Goal: Task Accomplishment & Management: Use online tool/utility

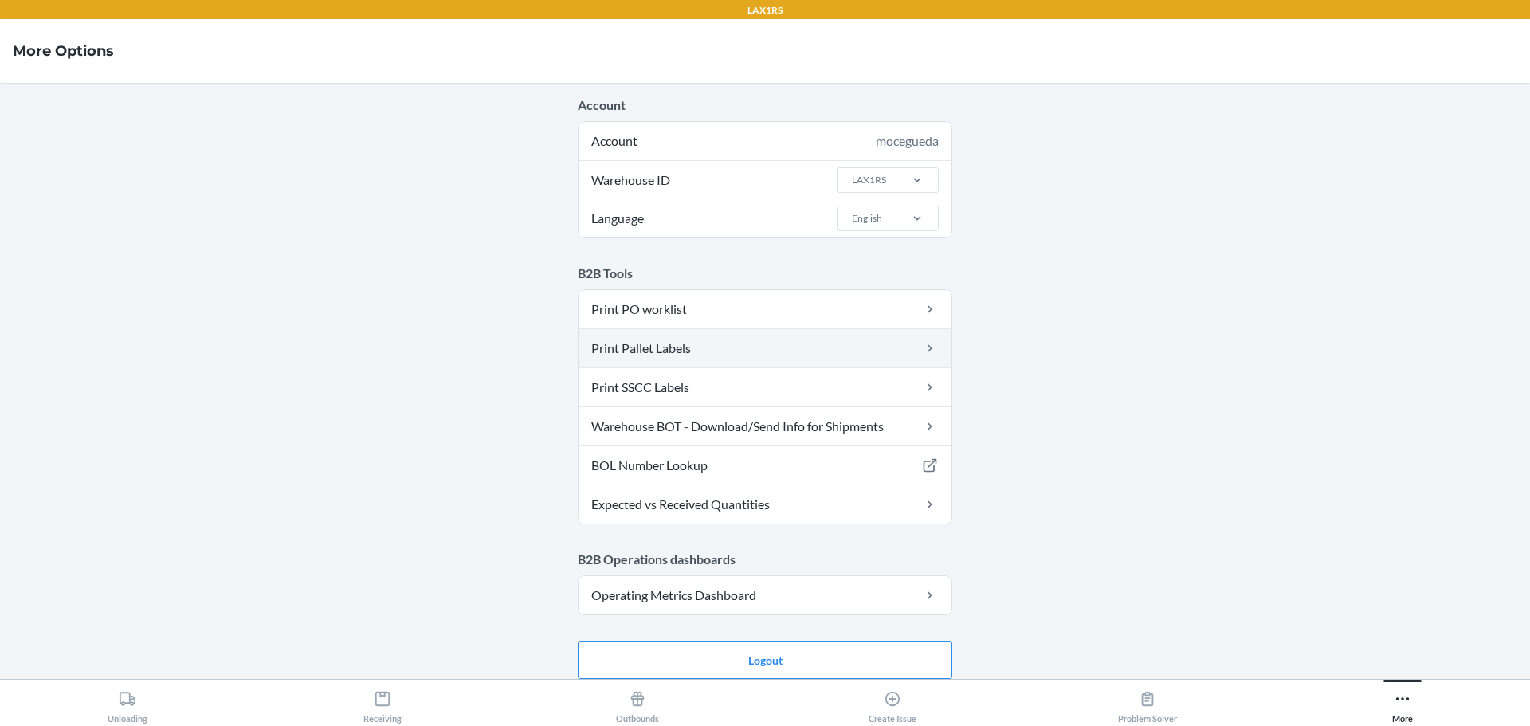
click at [762, 339] on link "Print Pallet Labels" at bounding box center [765, 348] width 373 height 38
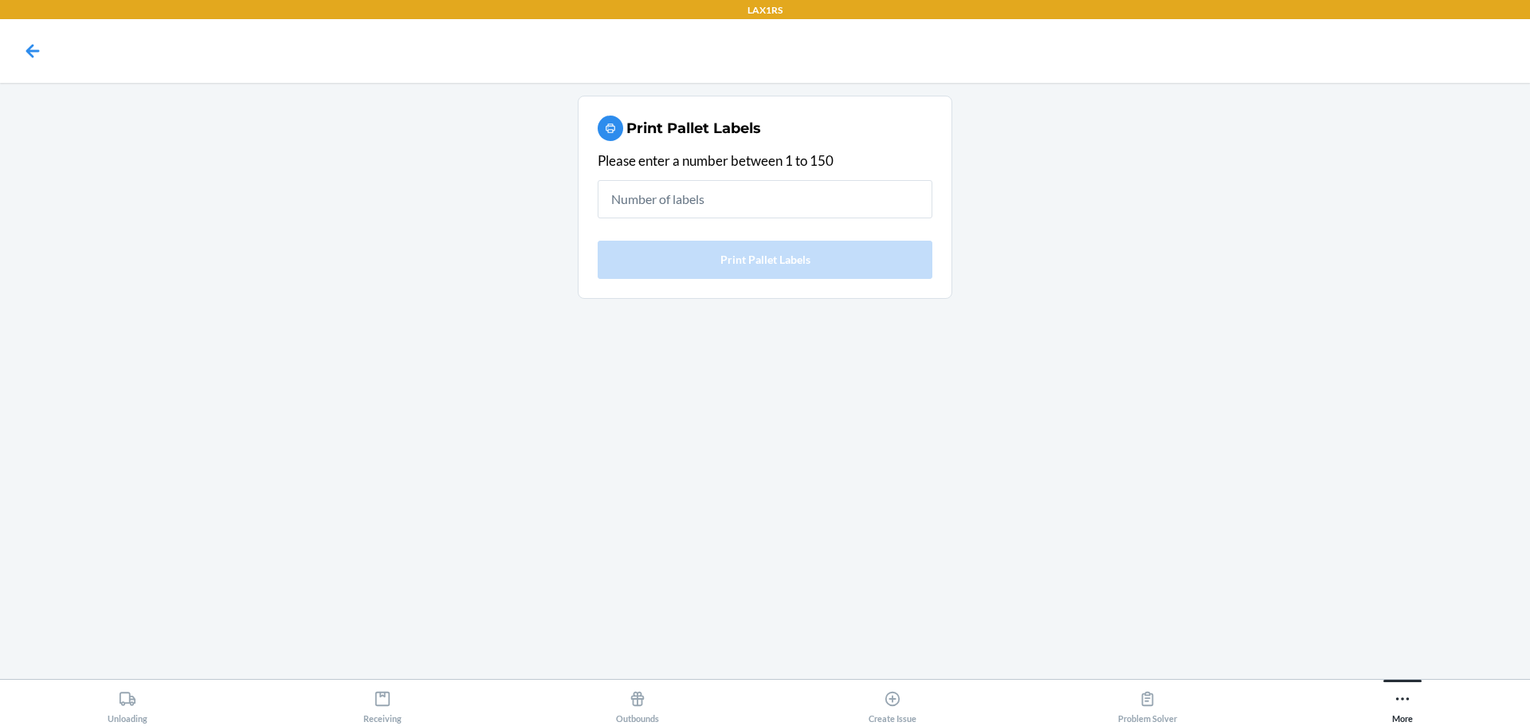
click at [791, 202] on input "text" at bounding box center [765, 199] width 335 height 38
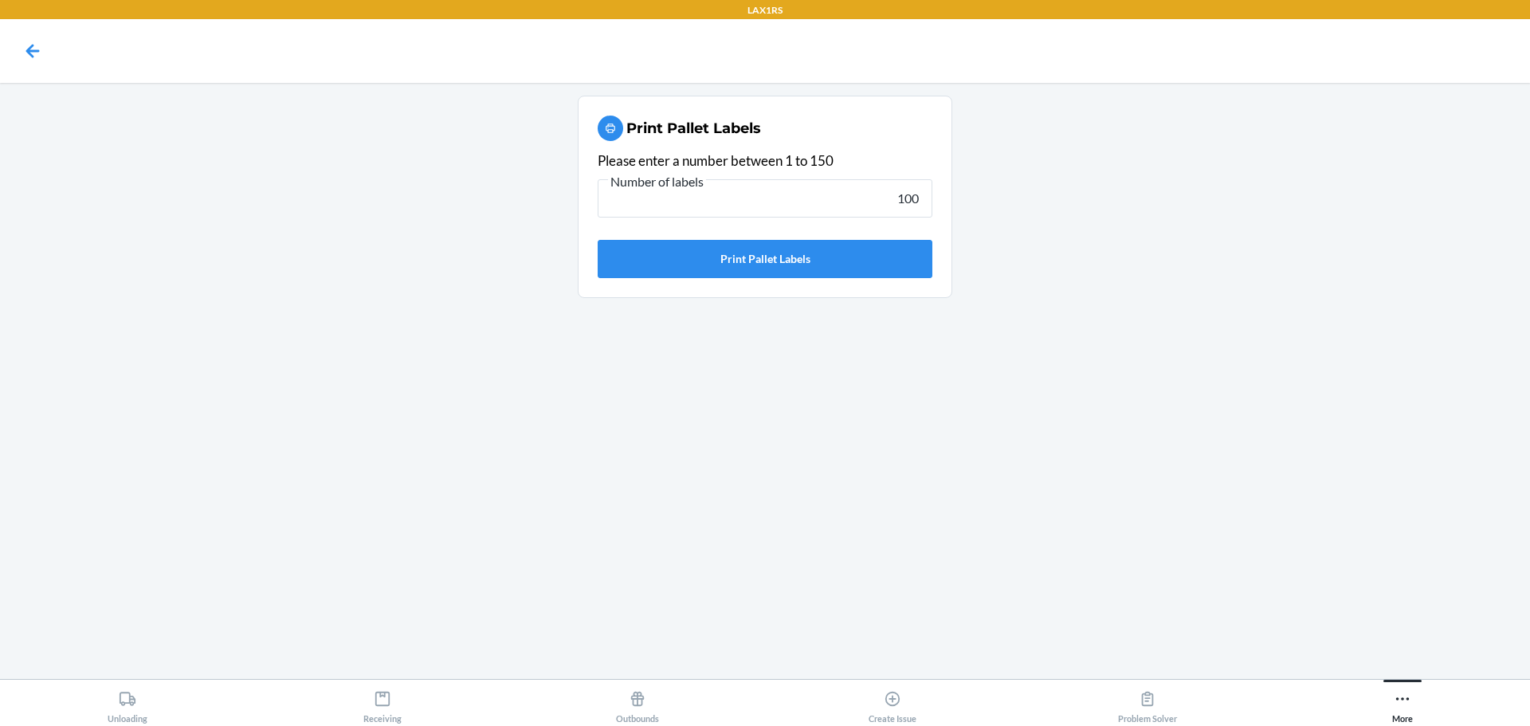
type input "100"
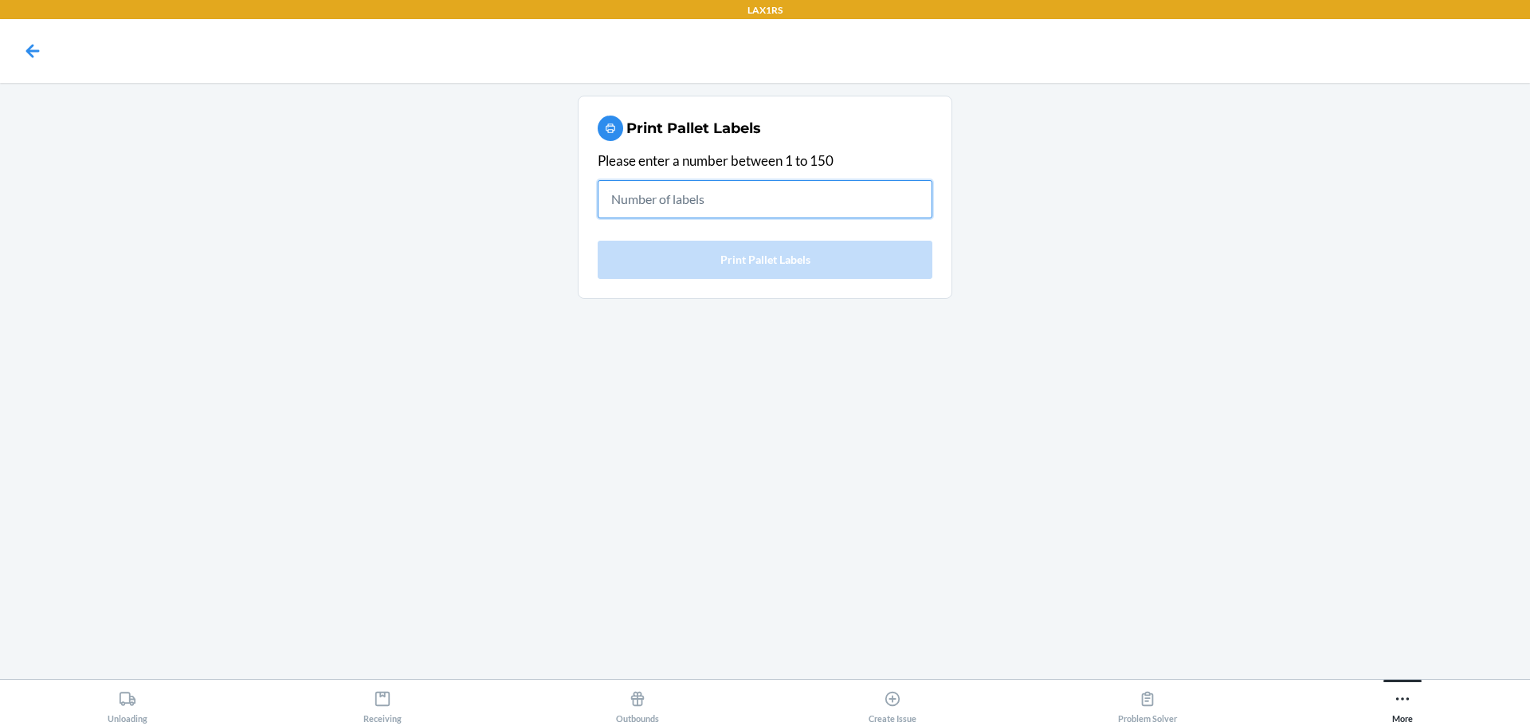
click at [805, 200] on input "text" at bounding box center [765, 199] width 335 height 38
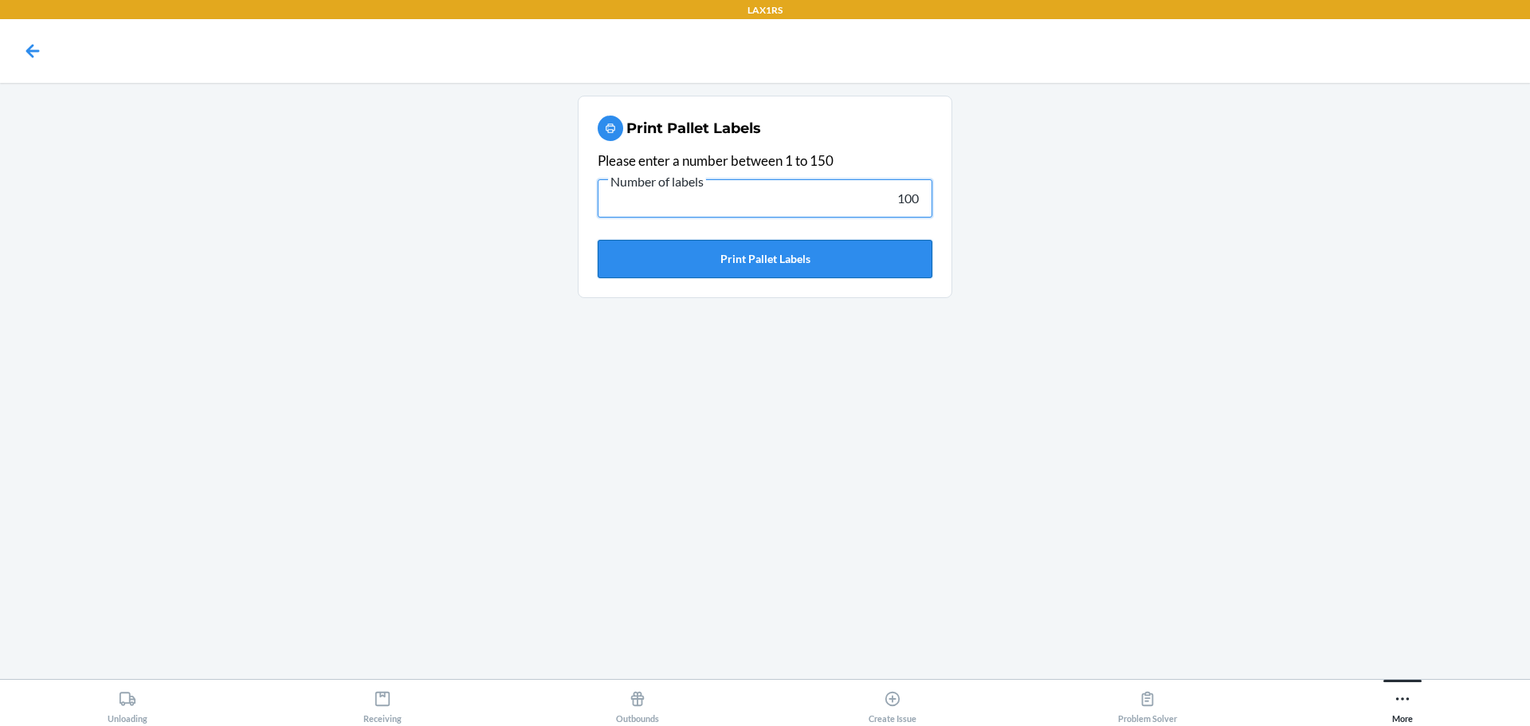
type input "100"
click at [788, 273] on button "Print Pallet Labels" at bounding box center [765, 259] width 335 height 38
